Goal: Book appointment/travel/reservation

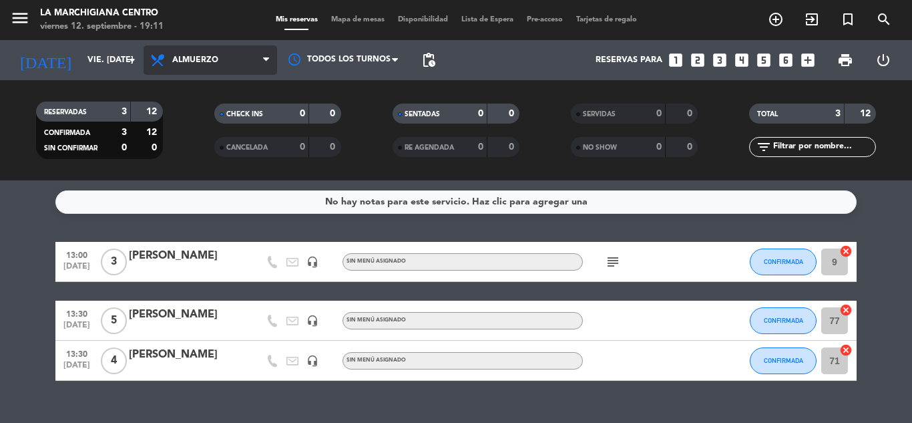
click at [256, 51] on span "Almuerzo" at bounding box center [211, 59] width 134 height 29
click at [221, 142] on div "menu La Marchigiana Centro viernes 12. septiembre - 19:11 Mis reservas Mapa de …" at bounding box center [456, 90] width 912 height 180
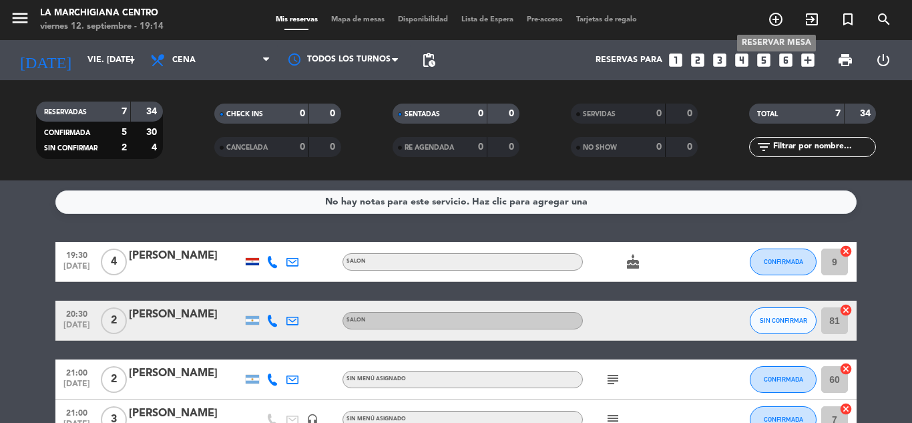
click at [774, 19] on icon "add_circle_outline" at bounding box center [776, 19] width 16 height 16
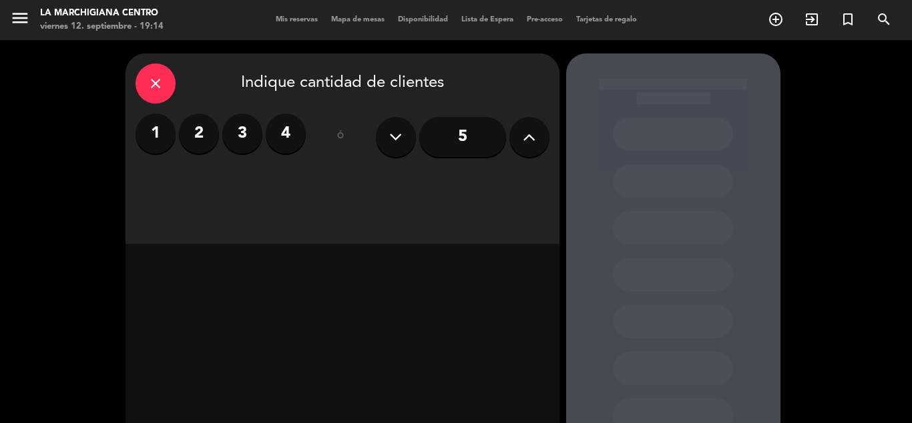
click at [518, 133] on button at bounding box center [530, 137] width 40 height 40
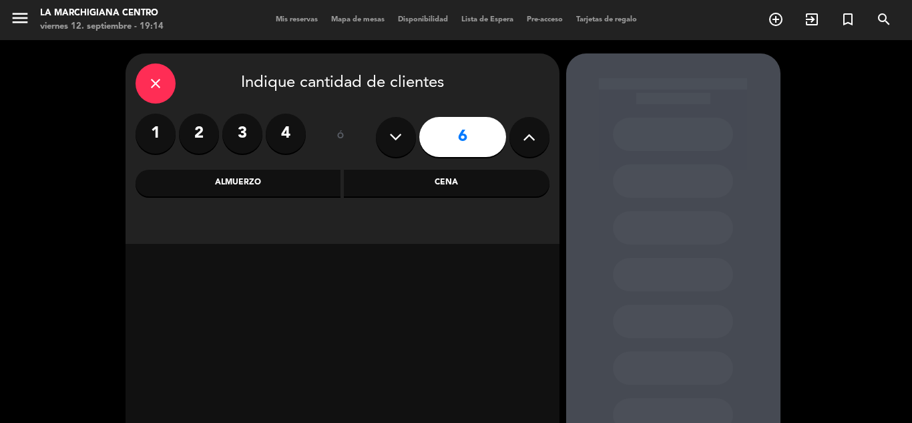
click at [518, 133] on button at bounding box center [530, 137] width 40 height 40
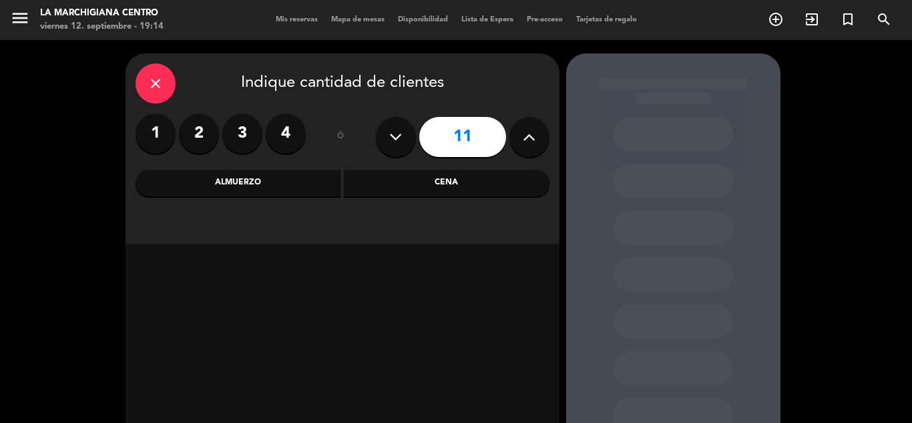
click at [518, 133] on button at bounding box center [530, 137] width 40 height 40
type input "12"
click at [415, 185] on div "Cena" at bounding box center [447, 183] width 206 height 27
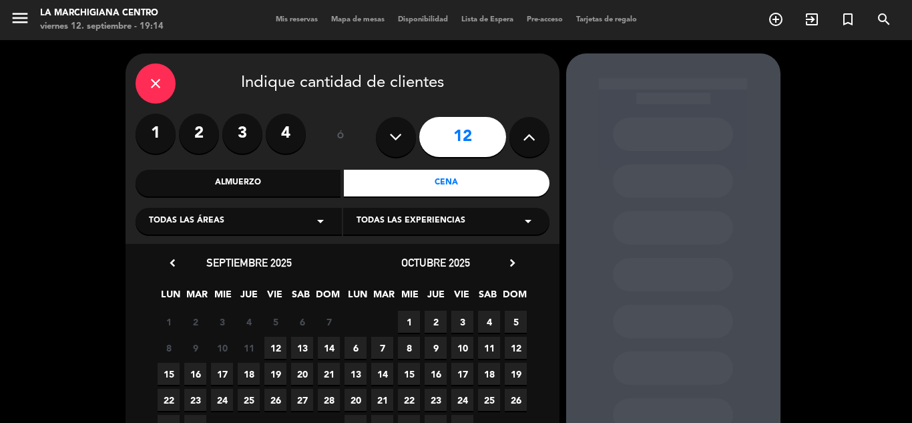
click at [272, 349] on span "12" at bounding box center [275, 348] width 22 height 22
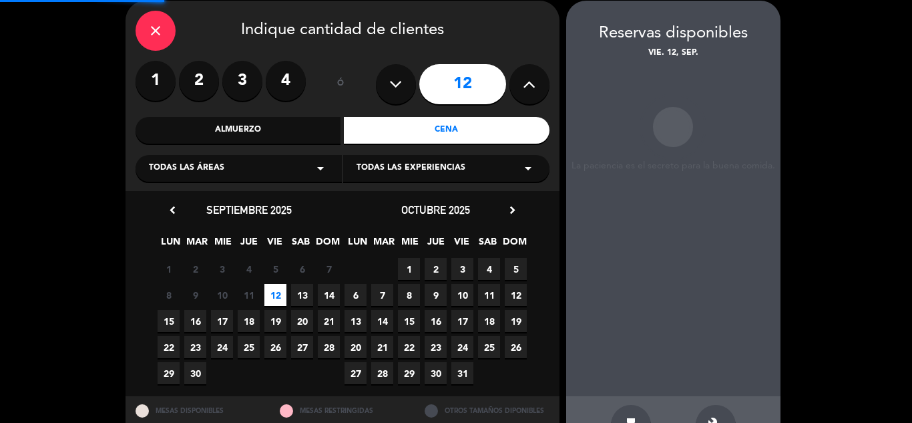
scroll to position [53, 0]
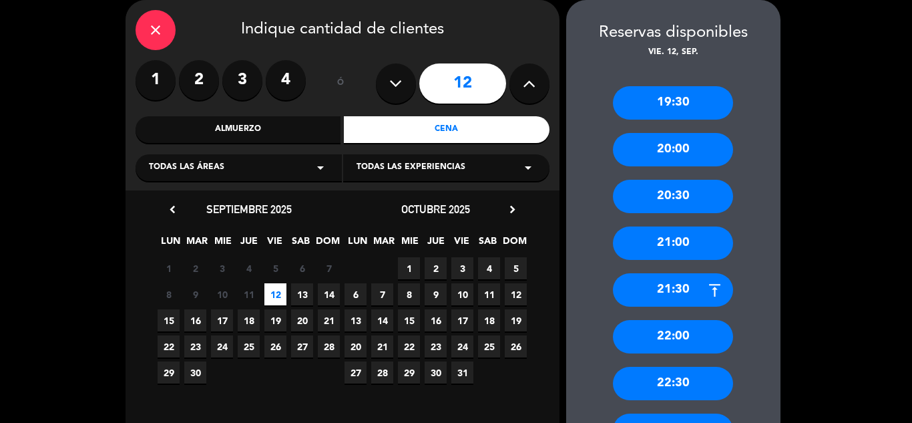
click at [681, 286] on div "21:30" at bounding box center [673, 289] width 120 height 33
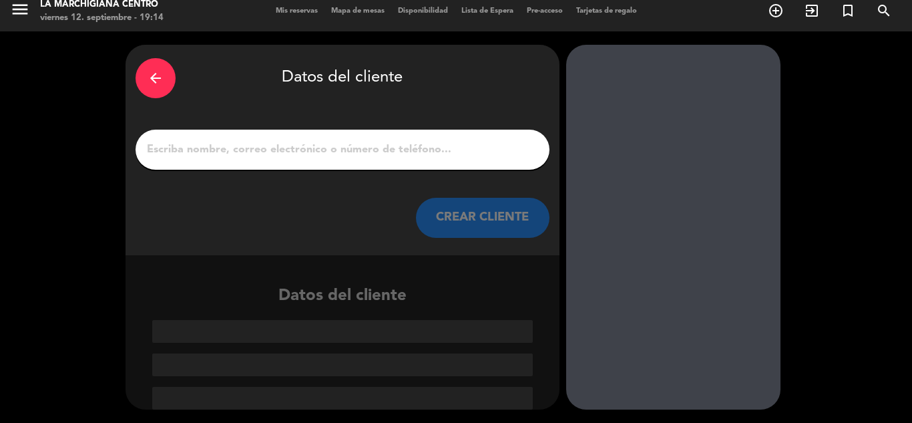
scroll to position [9, 0]
click at [319, 150] on input "1" at bounding box center [343, 149] width 394 height 19
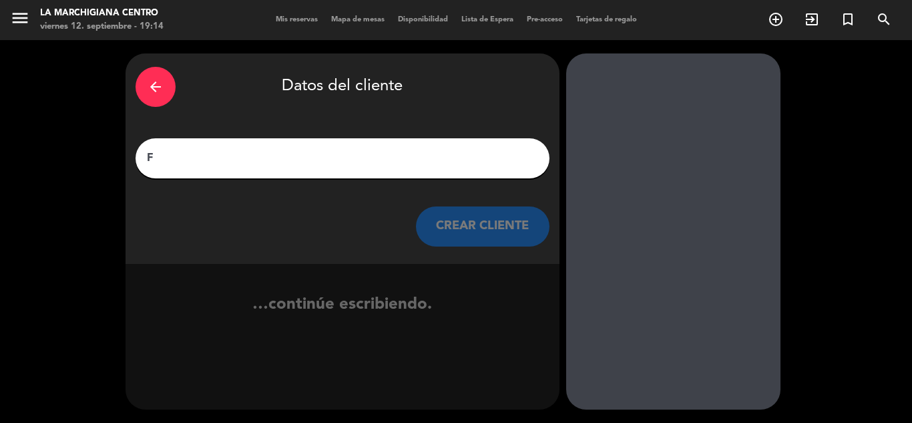
scroll to position [0, 0]
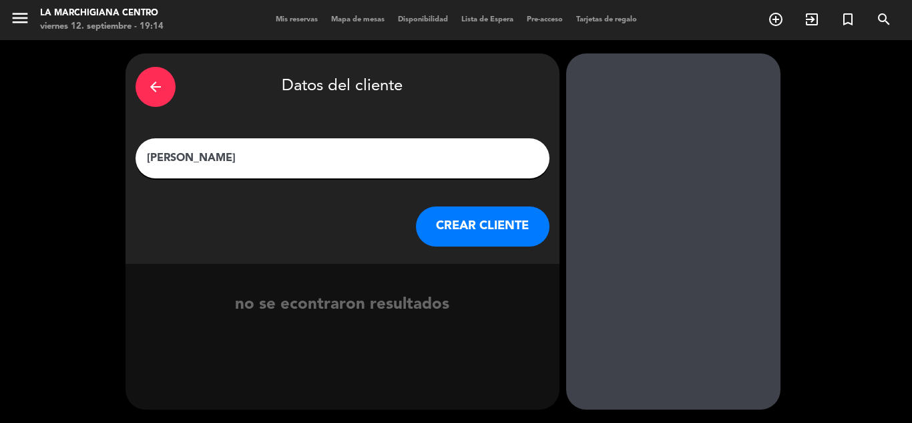
type input "[PERSON_NAME]"
click at [494, 231] on button "CREAR CLIENTE" at bounding box center [483, 226] width 134 height 40
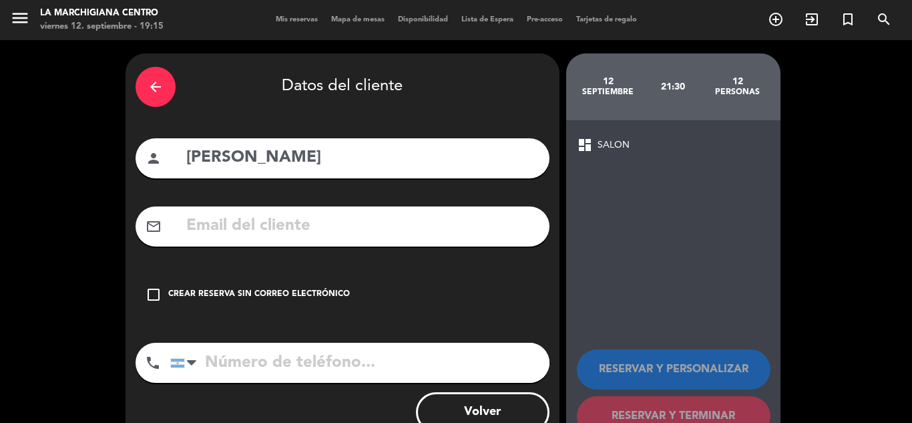
scroll to position [43, 0]
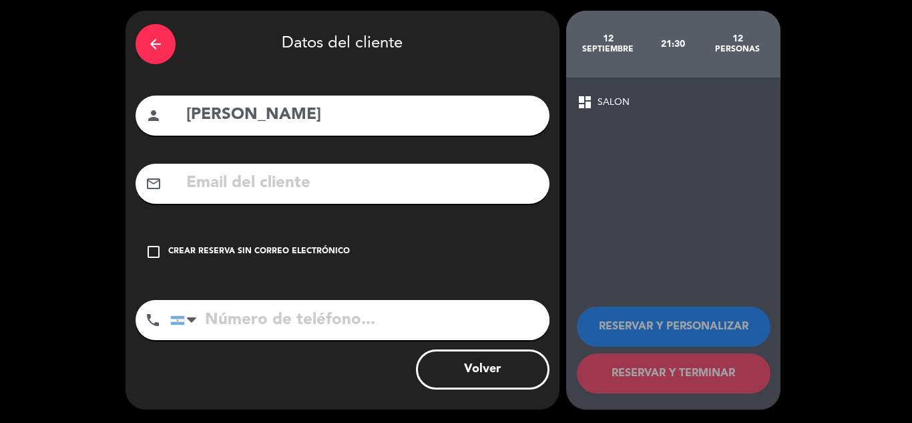
click at [431, 244] on div "check_box_outline_blank Crear reserva sin correo electrónico" at bounding box center [343, 252] width 414 height 40
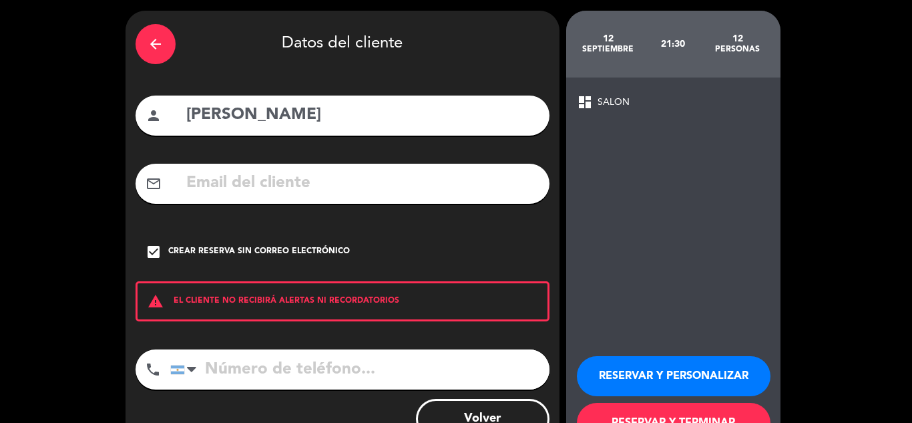
click at [159, 253] on icon "check_box" at bounding box center [154, 252] width 16 height 16
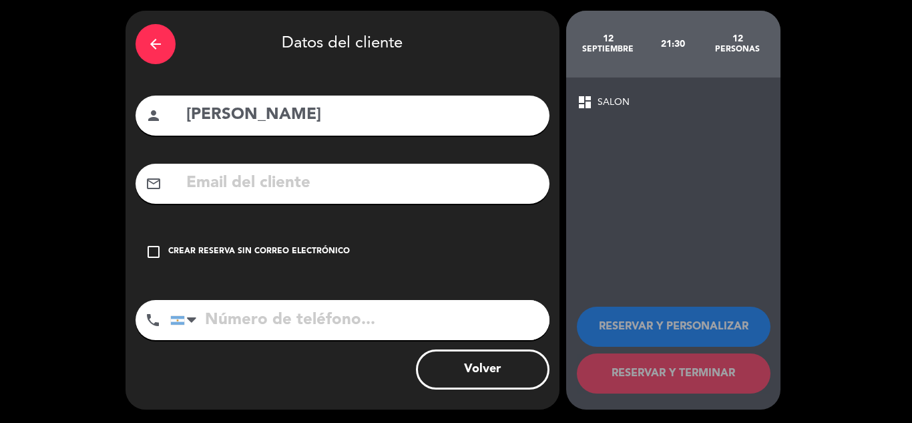
click at [148, 252] on icon "check_box_outline_blank" at bounding box center [154, 252] width 16 height 16
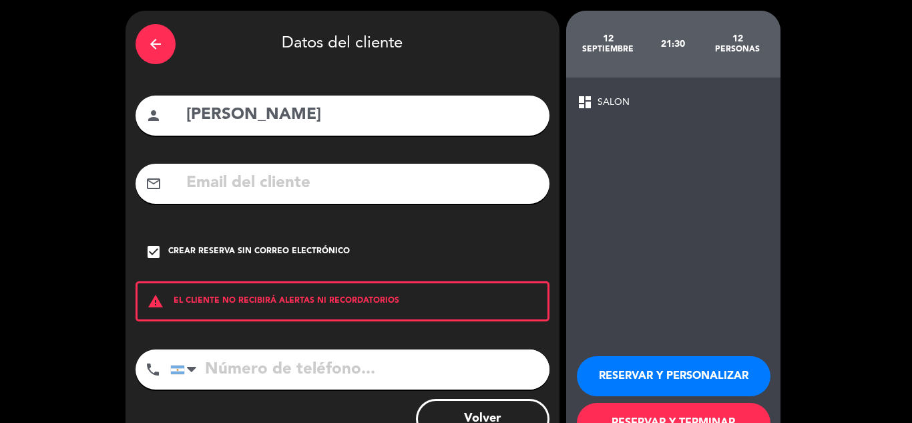
scroll to position [92, 0]
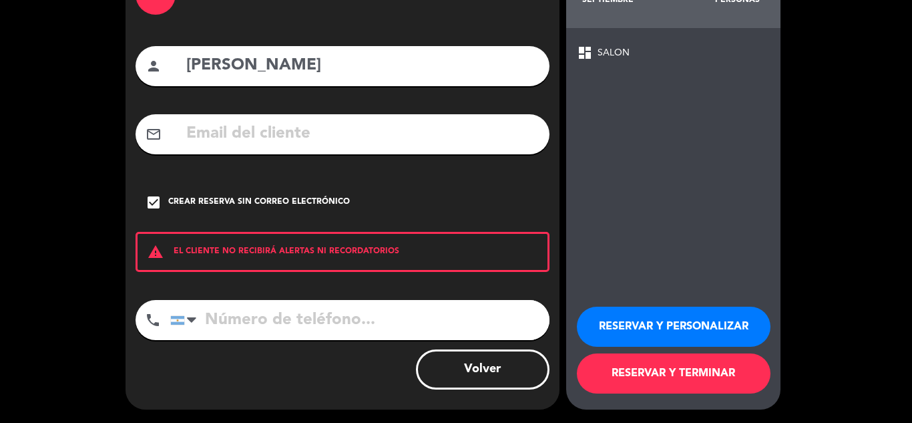
click at [737, 373] on button "RESERVAR Y TERMINAR" at bounding box center [674, 373] width 194 height 40
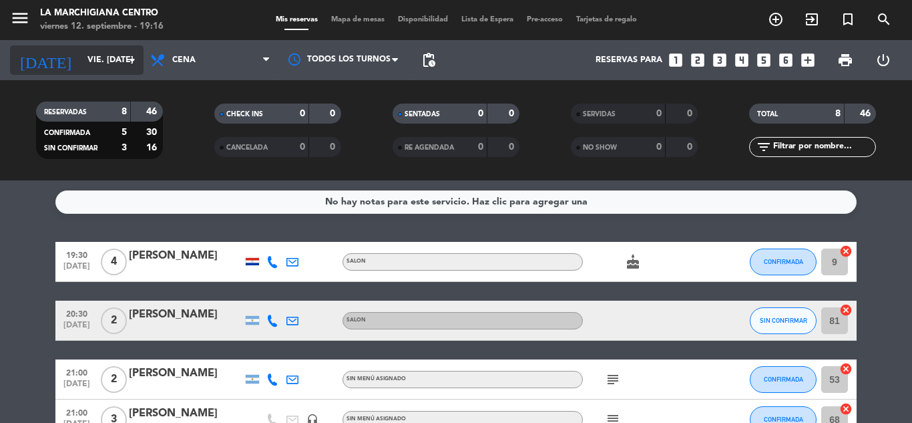
click at [120, 57] on input "vie. [DATE]" at bounding box center [137, 60] width 113 height 23
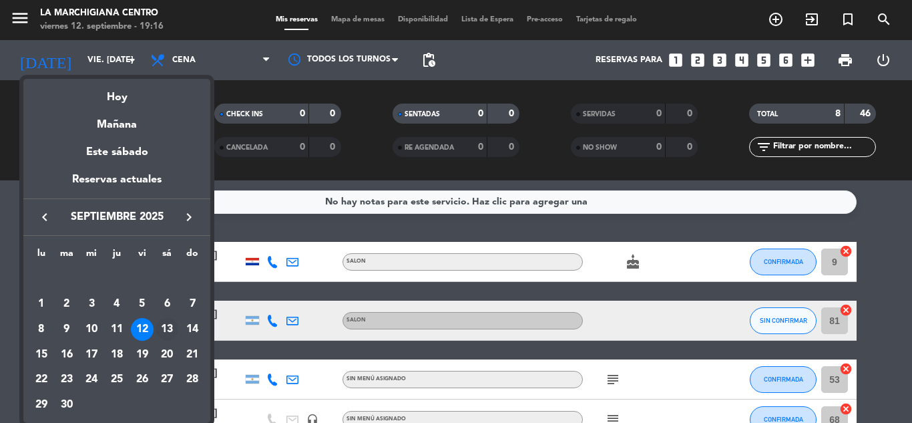
click at [162, 320] on div "13" at bounding box center [167, 329] width 23 height 23
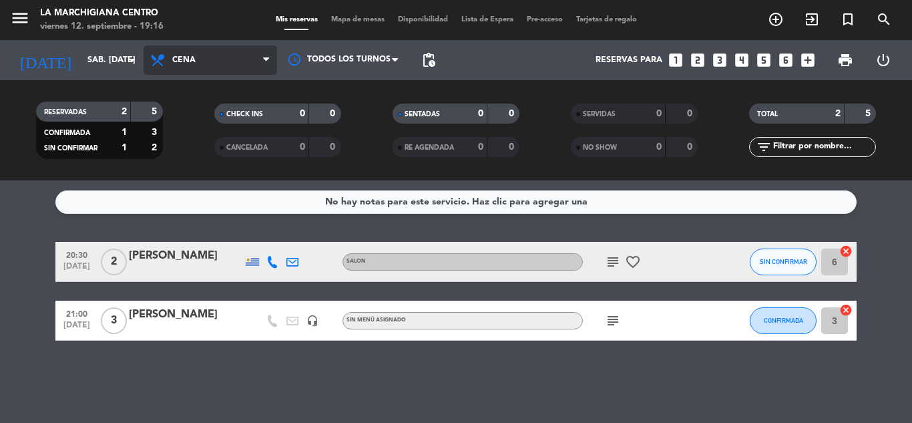
click at [263, 55] on icon at bounding box center [266, 60] width 6 height 11
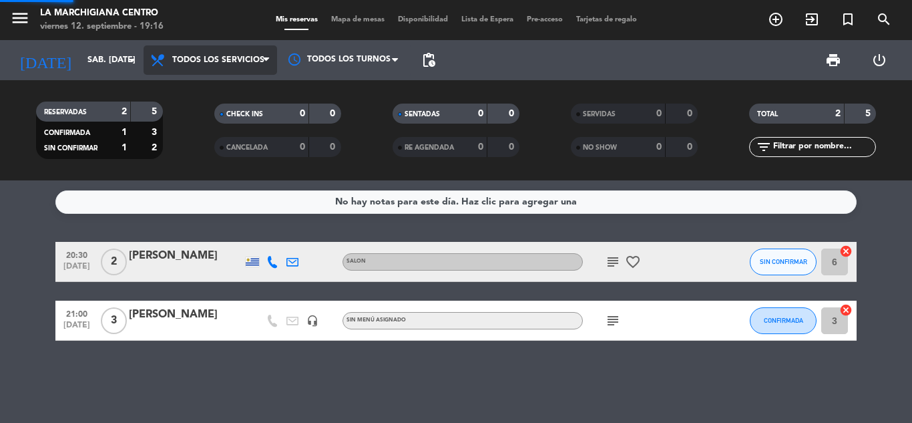
click at [232, 85] on div "menu La Marchigiana Centro viernes 12. septiembre - 19:16 Mis reservas Mapa de …" at bounding box center [456, 90] width 912 height 180
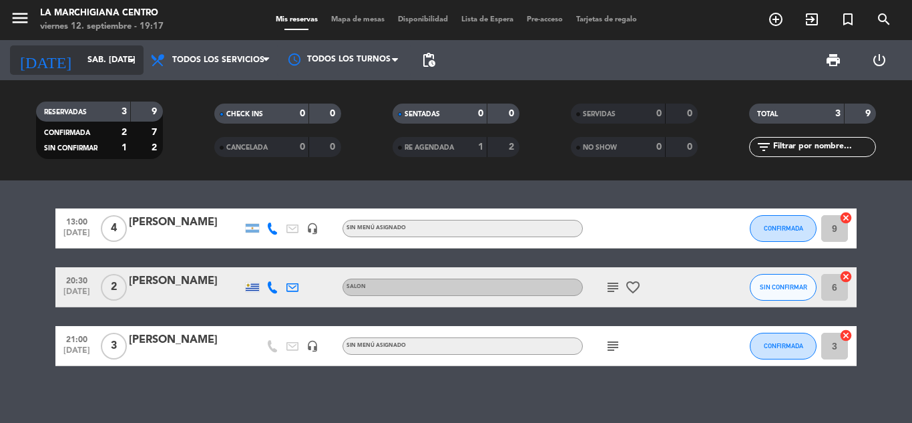
click at [141, 55] on input "sáb. [DATE]" at bounding box center [137, 60] width 113 height 23
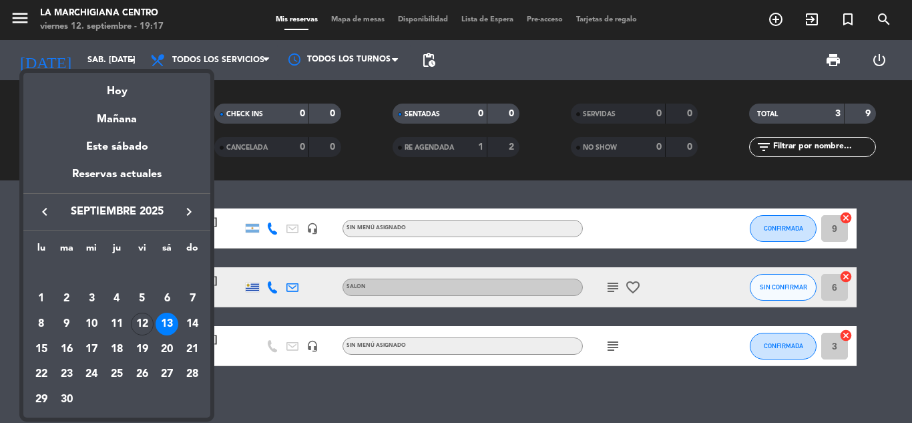
click at [196, 324] on div "14" at bounding box center [192, 324] width 23 height 23
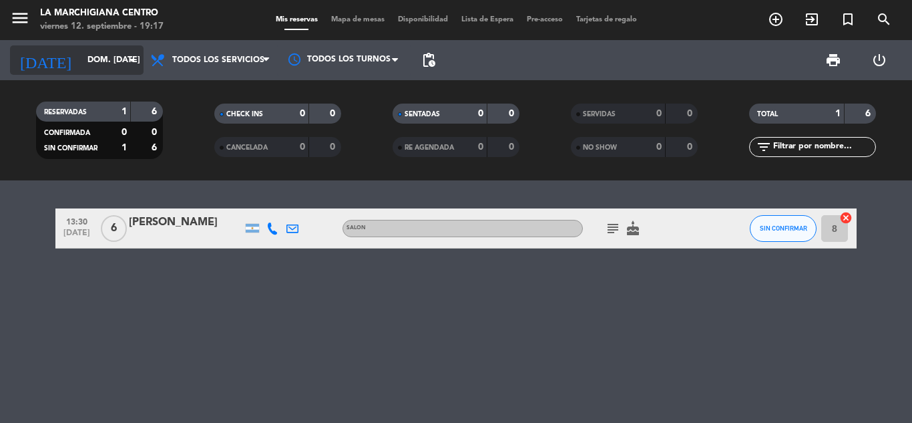
click at [139, 61] on icon "arrow_drop_down" at bounding box center [132, 60] width 16 height 16
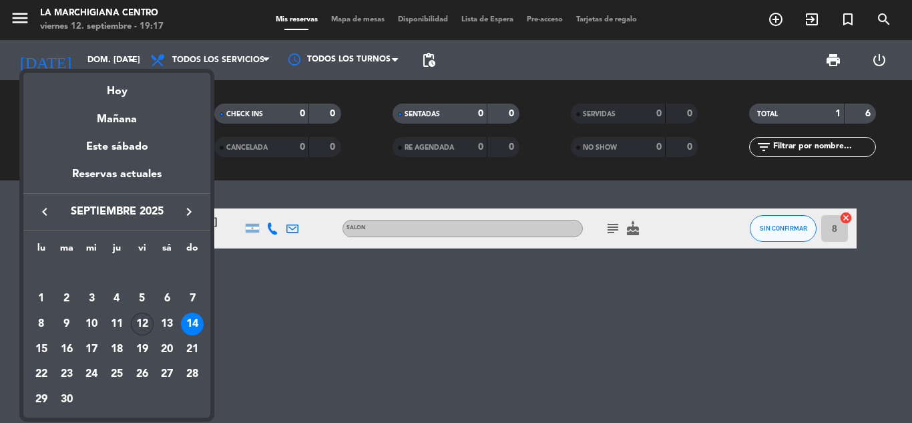
click at [140, 322] on div "12" at bounding box center [142, 324] width 23 height 23
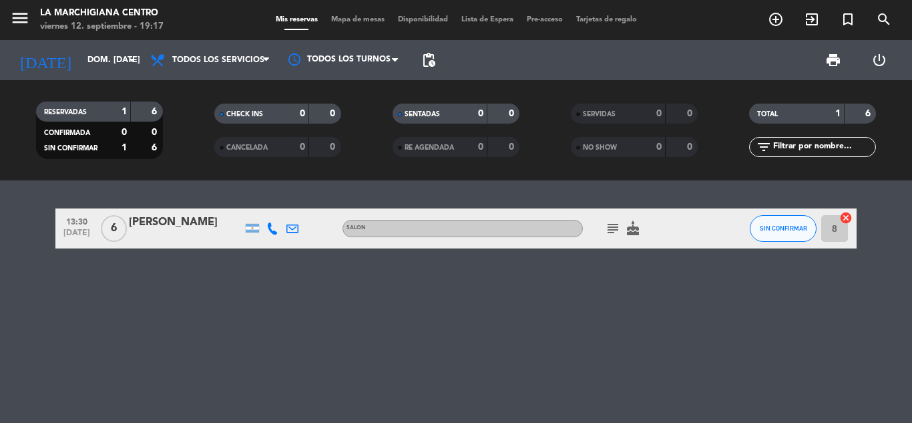
type input "vie. [DATE]"
